Goal: Find specific page/section: Find specific page/section

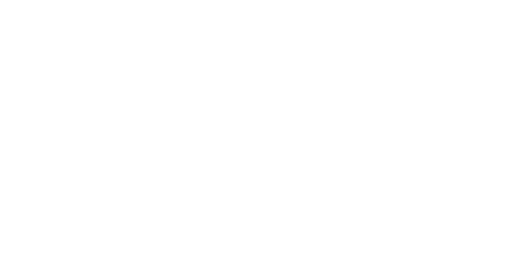
click at [66, 0] on html at bounding box center [265, 0] width 531 height 0
